Goal: Task Accomplishment & Management: Use online tool/utility

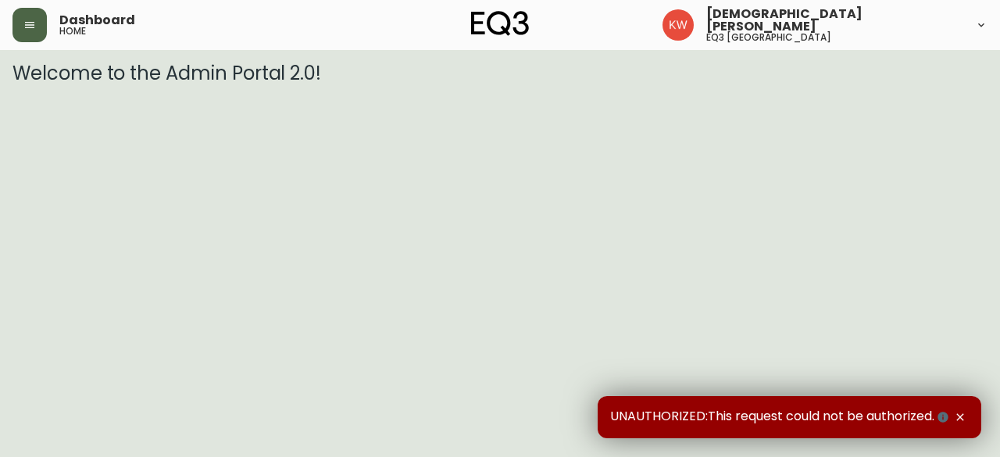
click at [35, 32] on button "button" at bounding box center [29, 25] width 34 height 34
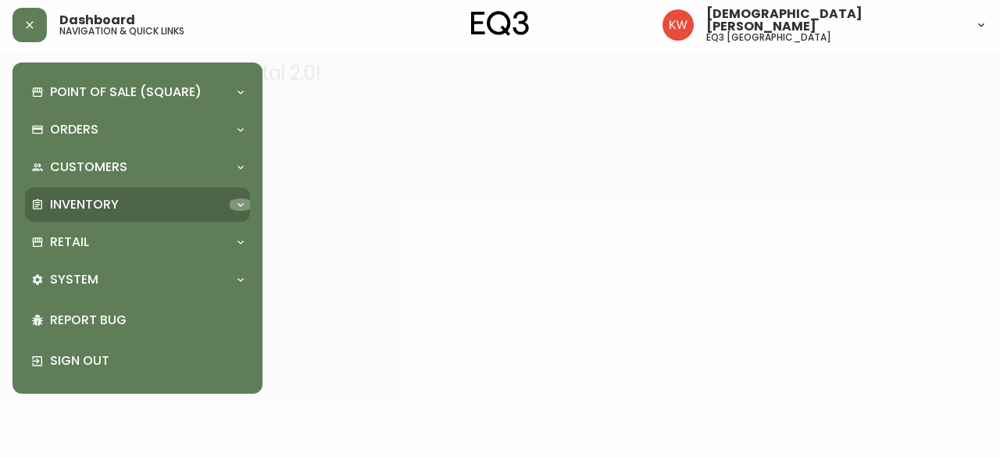
click at [239, 202] on icon at bounding box center [240, 204] width 12 height 12
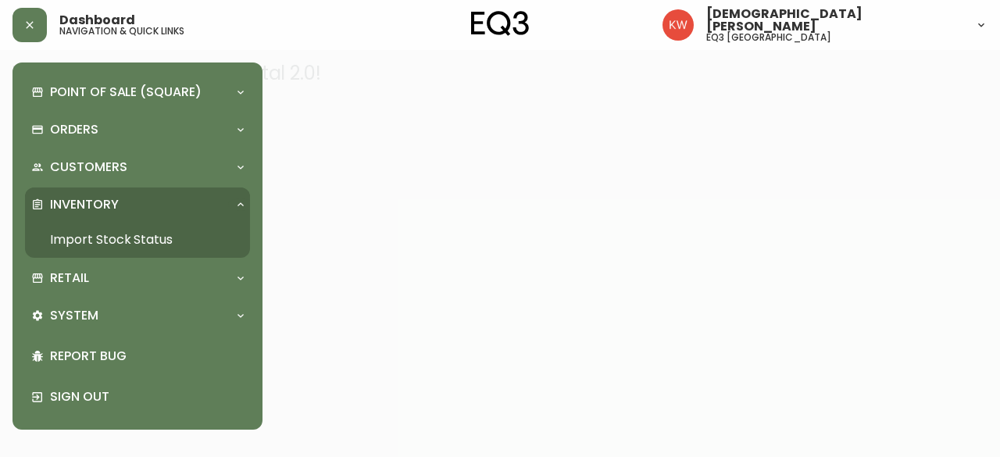
click at [146, 238] on link "Import Stock Status" at bounding box center [137, 240] width 225 height 36
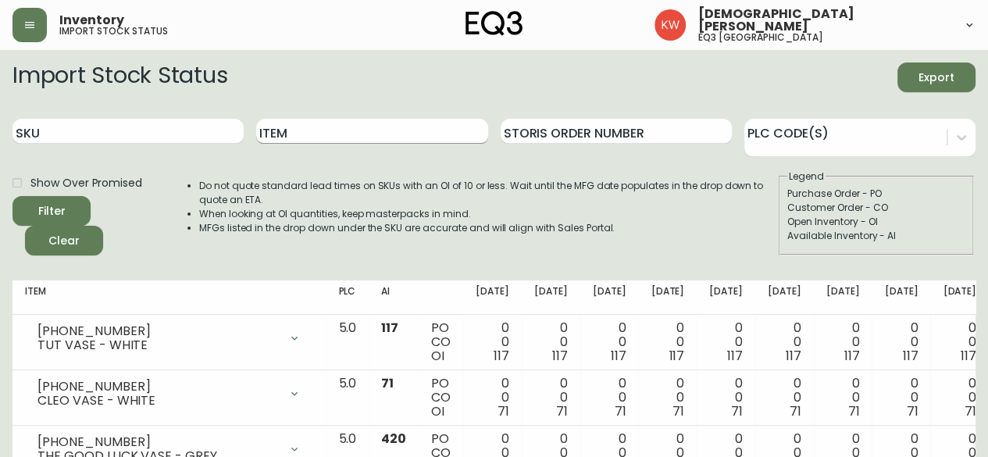
click at [356, 135] on input "Item" at bounding box center [371, 131] width 231 height 25
click at [12, 196] on button "Filter" at bounding box center [51, 211] width 78 height 30
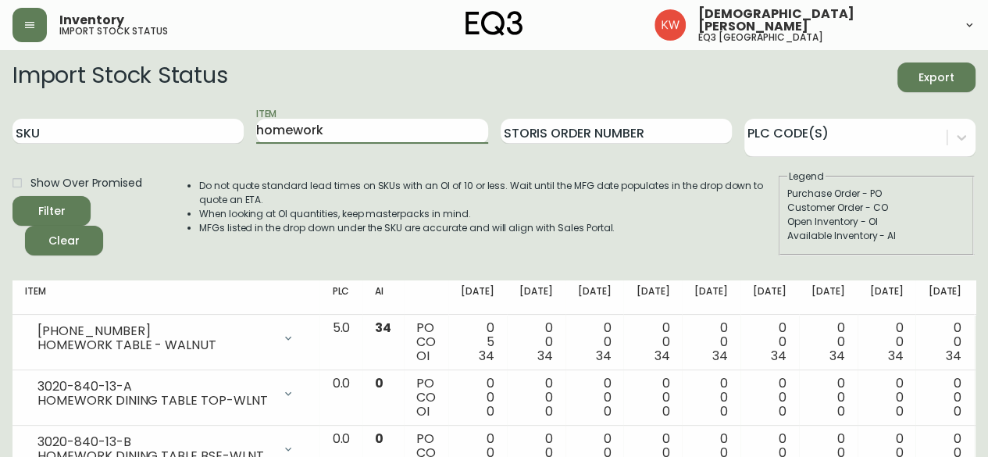
drag, startPoint x: 337, startPoint y: 130, endPoint x: 224, endPoint y: 146, distance: 114.4
click at [224, 146] on div "SKU Item homework Storis Order Number PLC Code(s)" at bounding box center [493, 131] width 963 height 51
click at [12, 196] on button "Filter" at bounding box center [51, 211] width 78 height 30
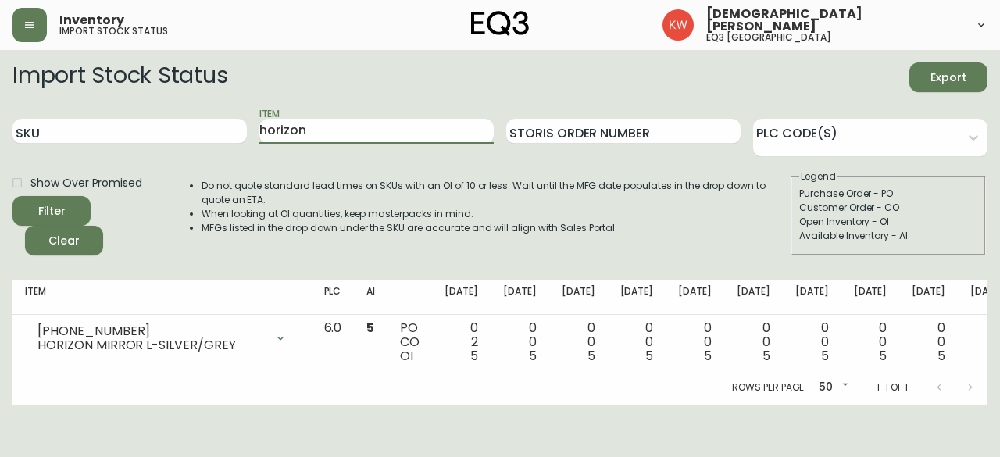
scroll to position [0, 58]
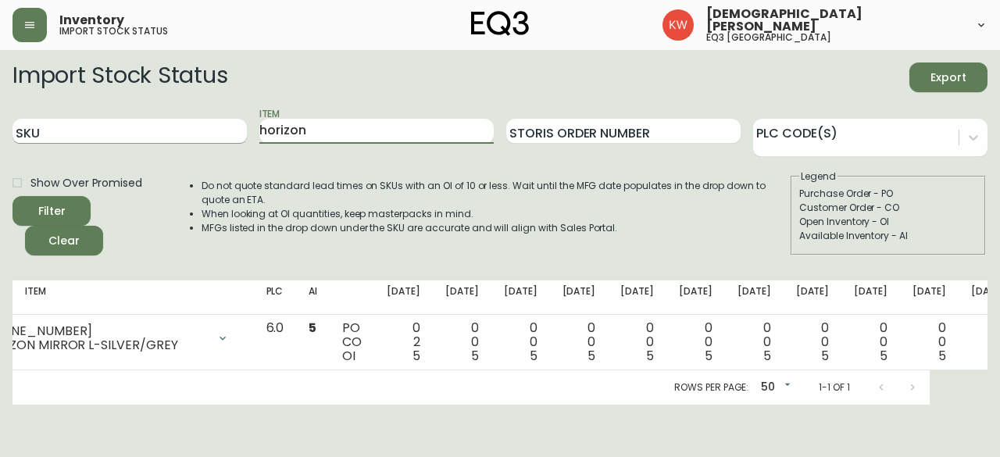
drag, startPoint x: 274, startPoint y: 130, endPoint x: 239, endPoint y: 132, distance: 35.2
click at [243, 135] on div "SKU Item horizon Storis Order Number PLC Code(s)" at bounding box center [499, 131] width 975 height 51
click at [12, 196] on button "Filter" at bounding box center [51, 211] width 78 height 30
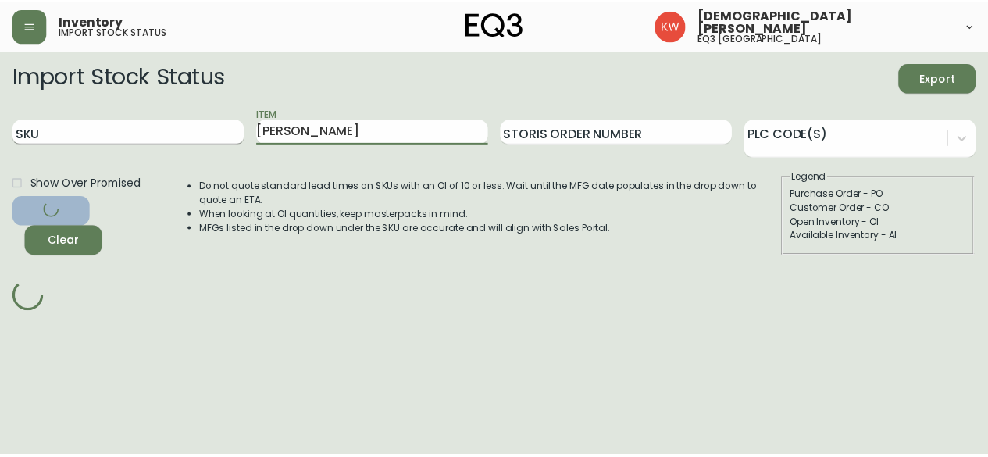
scroll to position [0, 0]
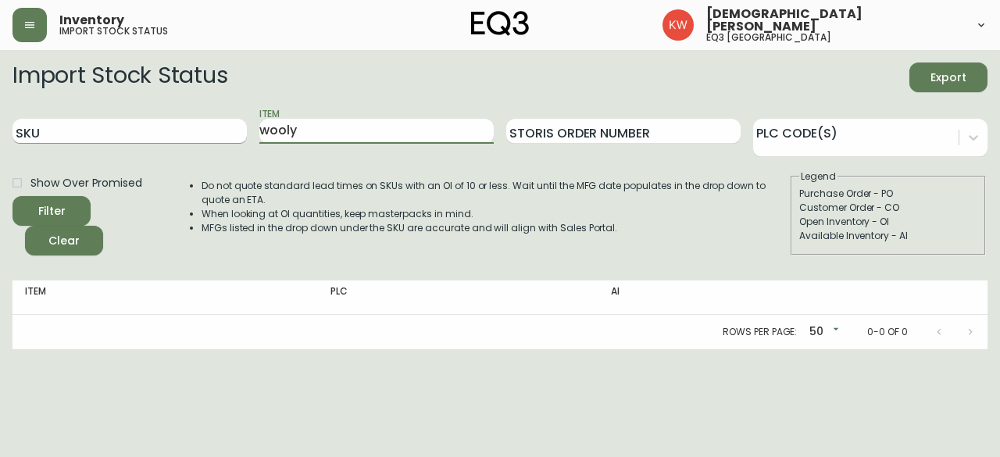
type input "wooly"
click at [12, 196] on button "Filter" at bounding box center [51, 211] width 78 height 30
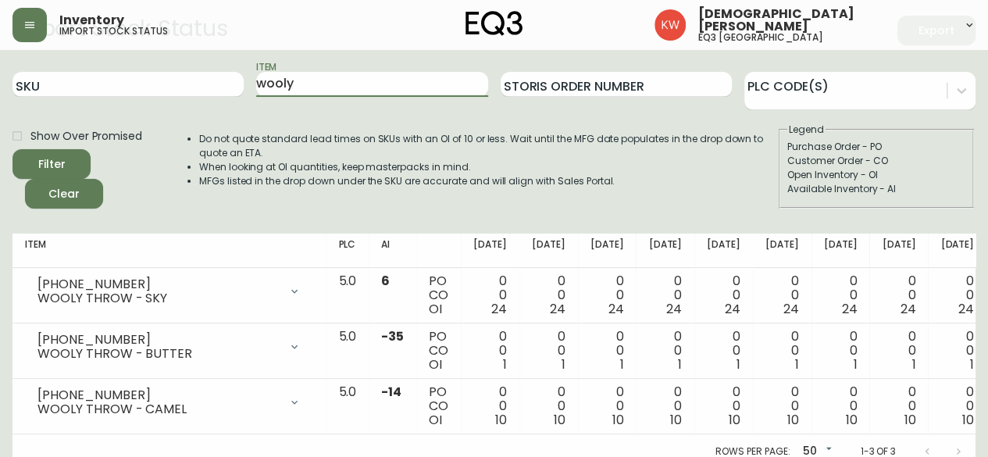
scroll to position [70, 0]
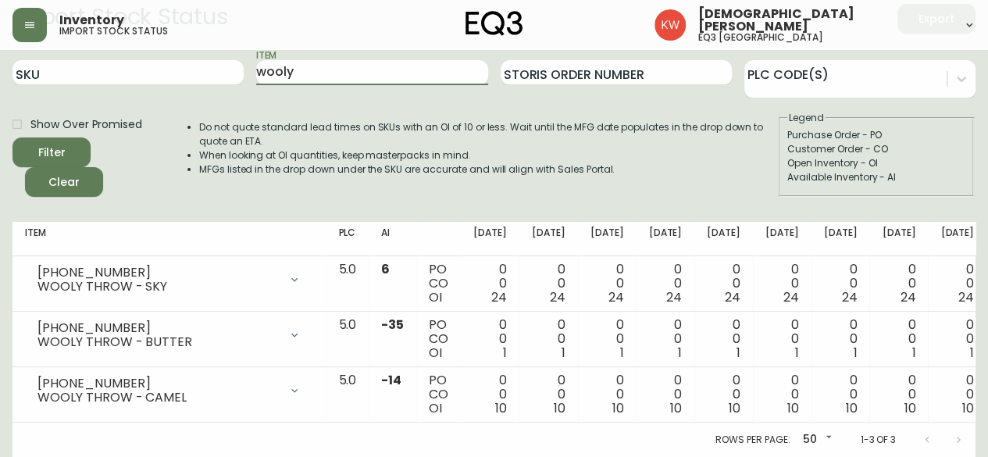
drag, startPoint x: 308, startPoint y: 53, endPoint x: 252, endPoint y: 45, distance: 56.8
click at [252, 45] on div "Inventory import stock status [PERSON_NAME] eq3 calgary Import Stock Status Exp…" at bounding box center [494, 199] width 988 height 516
click at [142, 60] on input "SKU" at bounding box center [127, 72] width 231 height 25
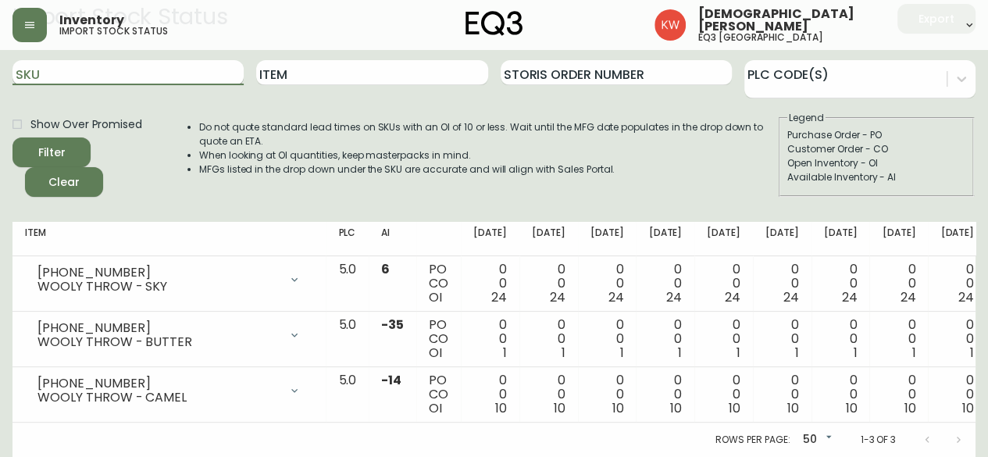
paste input "3020-374-23-A"
type input "3020-374-23-A"
click at [12, 137] on button "Filter" at bounding box center [51, 152] width 78 height 30
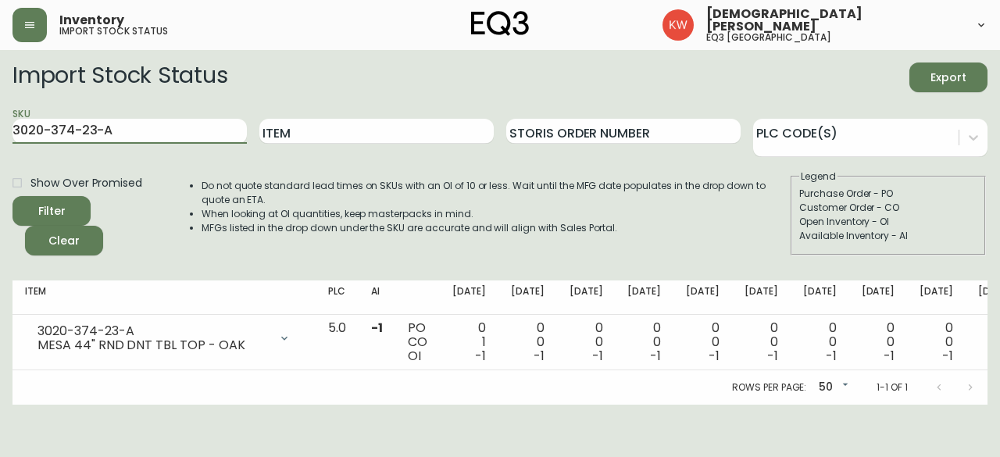
scroll to position [0, 66]
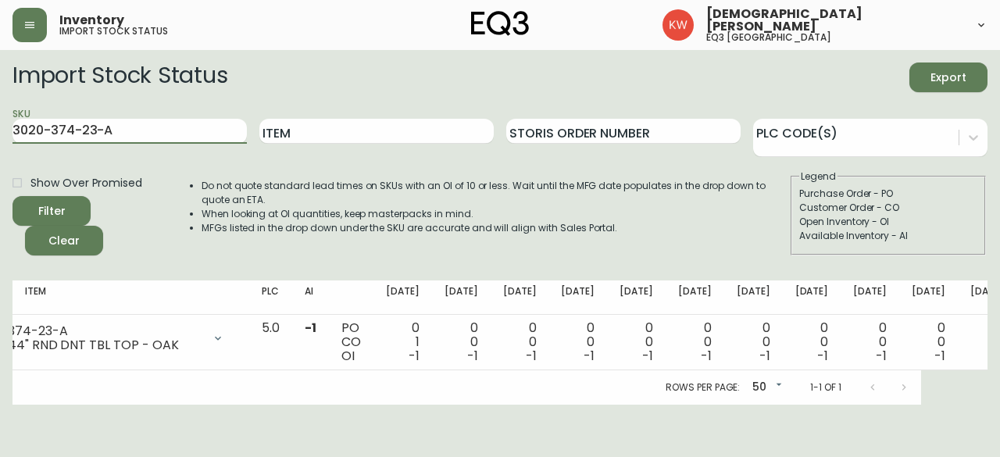
drag, startPoint x: 73, startPoint y: 125, endPoint x: -15, endPoint y: 112, distance: 89.3
click at [0, 112] on html "Inventory import stock status [DEMOGRAPHIC_DATA][PERSON_NAME] eq3 calgary Impor…" at bounding box center [500, 202] width 1000 height 405
click at [395, 128] on input "Item" at bounding box center [376, 131] width 234 height 25
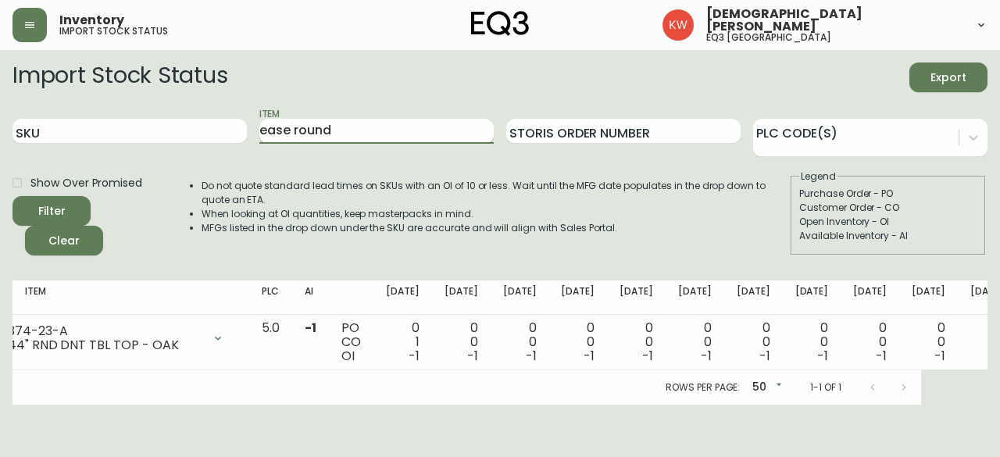
type input "ease round"
click at [12, 196] on button "Filter" at bounding box center [51, 211] width 78 height 30
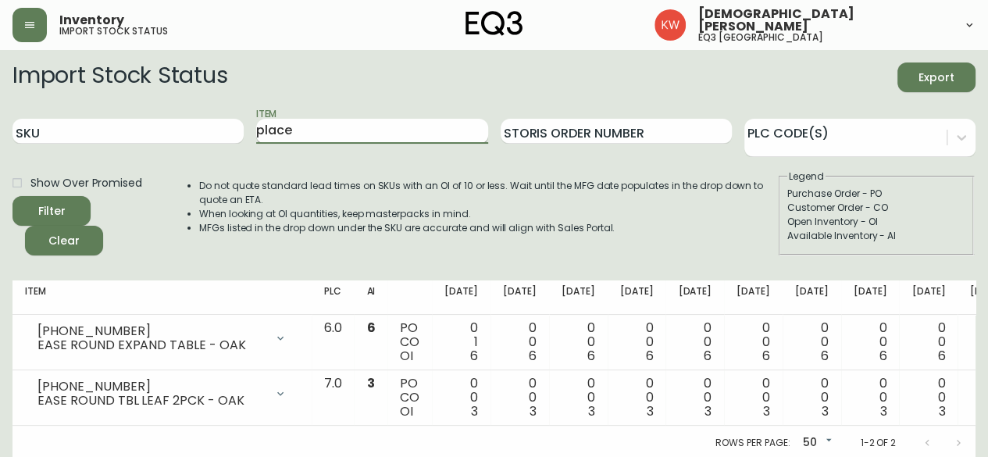
type input "place"
click at [12, 196] on button "Filter" at bounding box center [51, 211] width 78 height 30
